Goal: Check status: Check status

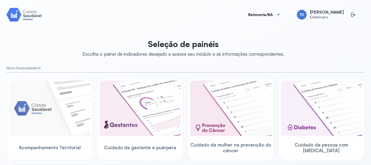
scroll to position [81, 0]
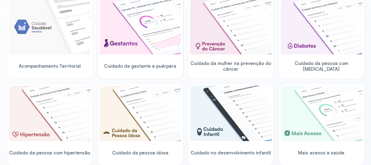
click at [150, 46] on img at bounding box center [140, 26] width 81 height 55
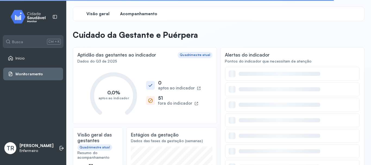
click at [136, 15] on span "Acompanhamento" at bounding box center [138, 13] width 37 height 5
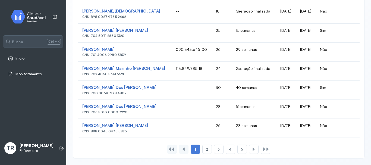
scroll to position [392, 0]
click at [206, 151] on span "2" at bounding box center [207, 149] width 2 height 5
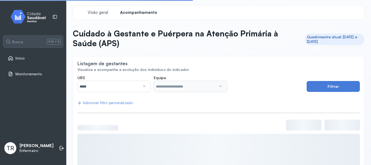
scroll to position [0, 0]
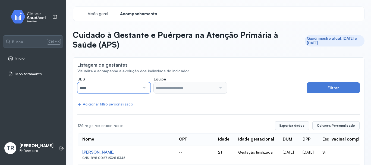
click at [129, 87] on input "*****" at bounding box center [108, 87] width 62 height 11
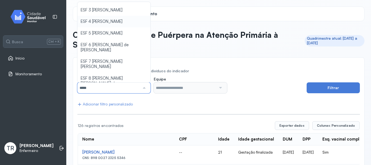
scroll to position [79, 0]
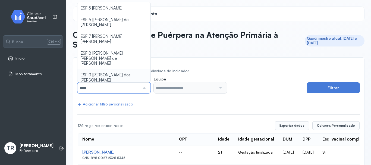
type input "*****"
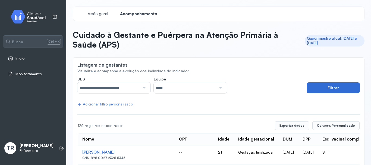
click at [326, 91] on button "Filtrar" at bounding box center [332, 87] width 53 height 11
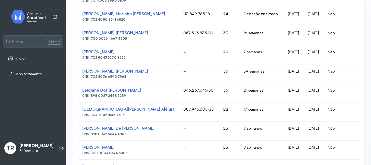
scroll to position [195, 0]
drag, startPoint x: 131, startPoint y: 89, endPoint x: 81, endPoint y: 91, distance: 50.0
click at [81, 91] on td "Leidiane Dos Anjos [PERSON_NAME] CNS: 898 0027 2448 3989" at bounding box center [128, 93] width 101 height 19
copy div "Leidiane Dos [PERSON_NAME]"
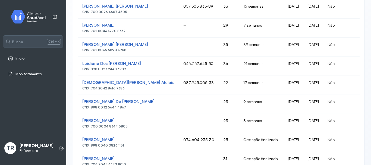
click at [187, 104] on td "--" at bounding box center [199, 104] width 40 height 19
drag, startPoint x: 135, startPoint y: 84, endPoint x: 138, endPoint y: 93, distance: 10.2
click at [138, 93] on td "[DEMOGRAPHIC_DATA][PERSON_NAME] Aleluia CNS: 704 2042 8616 7386" at bounding box center [128, 85] width 101 height 19
drag, startPoint x: 81, startPoint y: 82, endPoint x: 136, endPoint y: 83, distance: 55.6
click at [136, 83] on td "[DEMOGRAPHIC_DATA][PERSON_NAME] Aleluia CNS: 704 2042 8616 7386" at bounding box center [128, 85] width 101 height 19
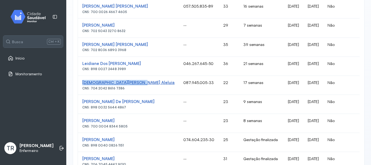
copy div "[DEMOGRAPHIC_DATA][PERSON_NAME] Aleluia"
